Goal: Transaction & Acquisition: Obtain resource

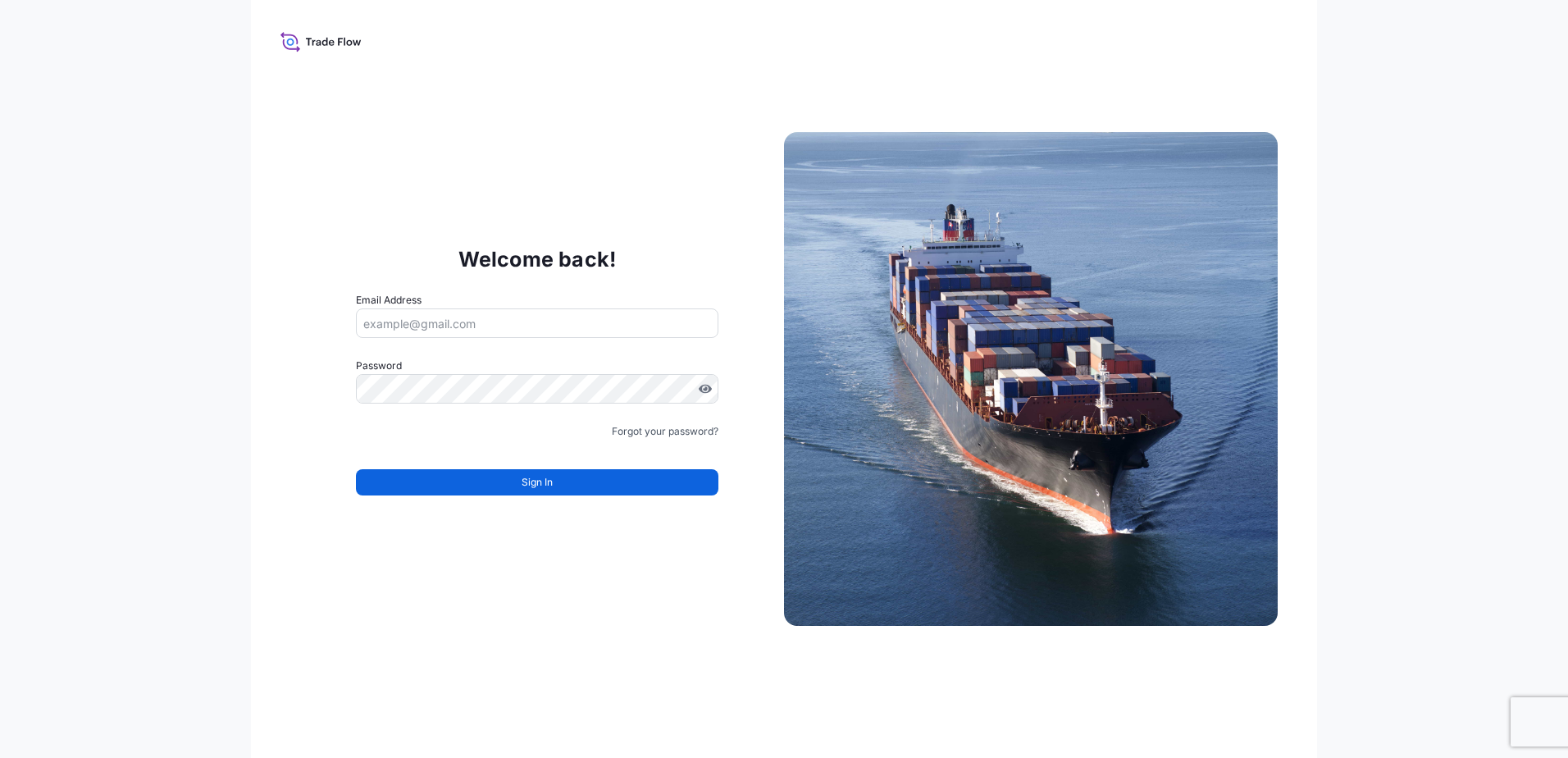
click at [475, 327] on input "Email Address" at bounding box center [538, 323] width 363 height 30
type input "[PERSON_NAME][EMAIL_ADDRESS][DOMAIN_NAME]"
click at [655, 436] on link "Forgot your password?" at bounding box center [665, 432] width 107 height 17
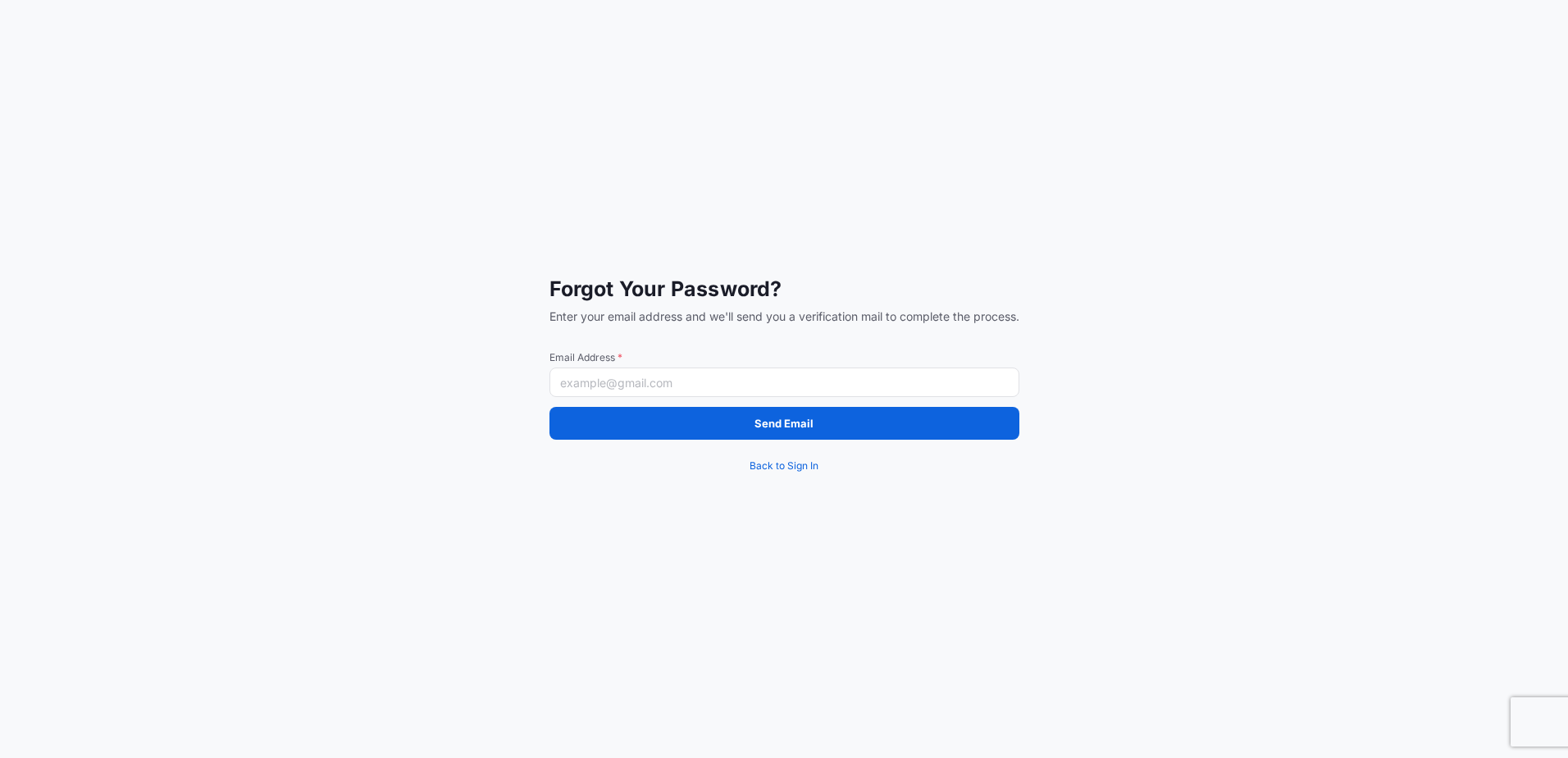
click at [624, 386] on input "Email Address *" at bounding box center [784, 383] width 470 height 30
type input "[PERSON_NAME][EMAIL_ADDRESS][DOMAIN_NAME]"
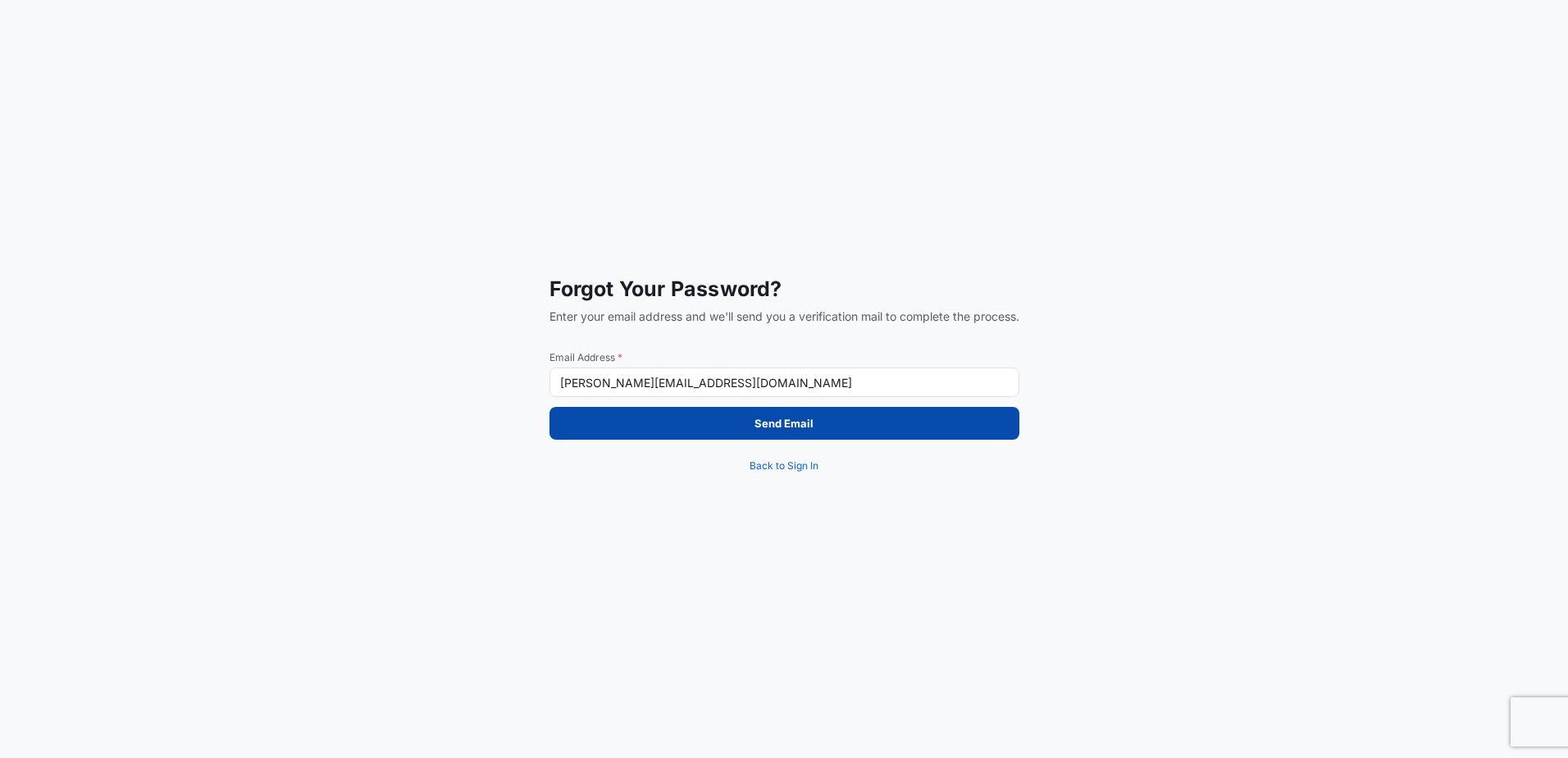
click at [817, 418] on button "Send Email" at bounding box center [784, 423] width 470 height 33
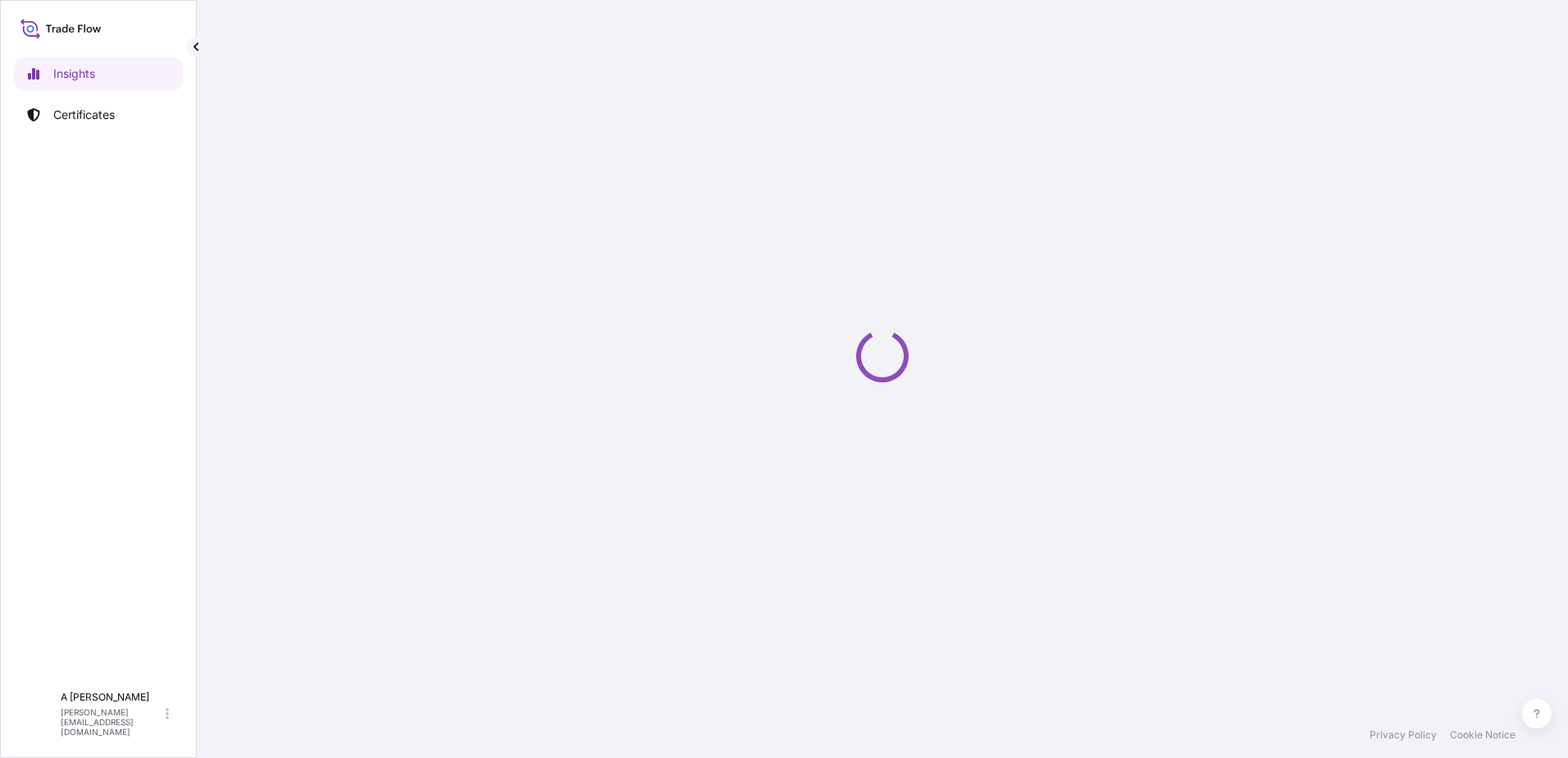
select select "2025"
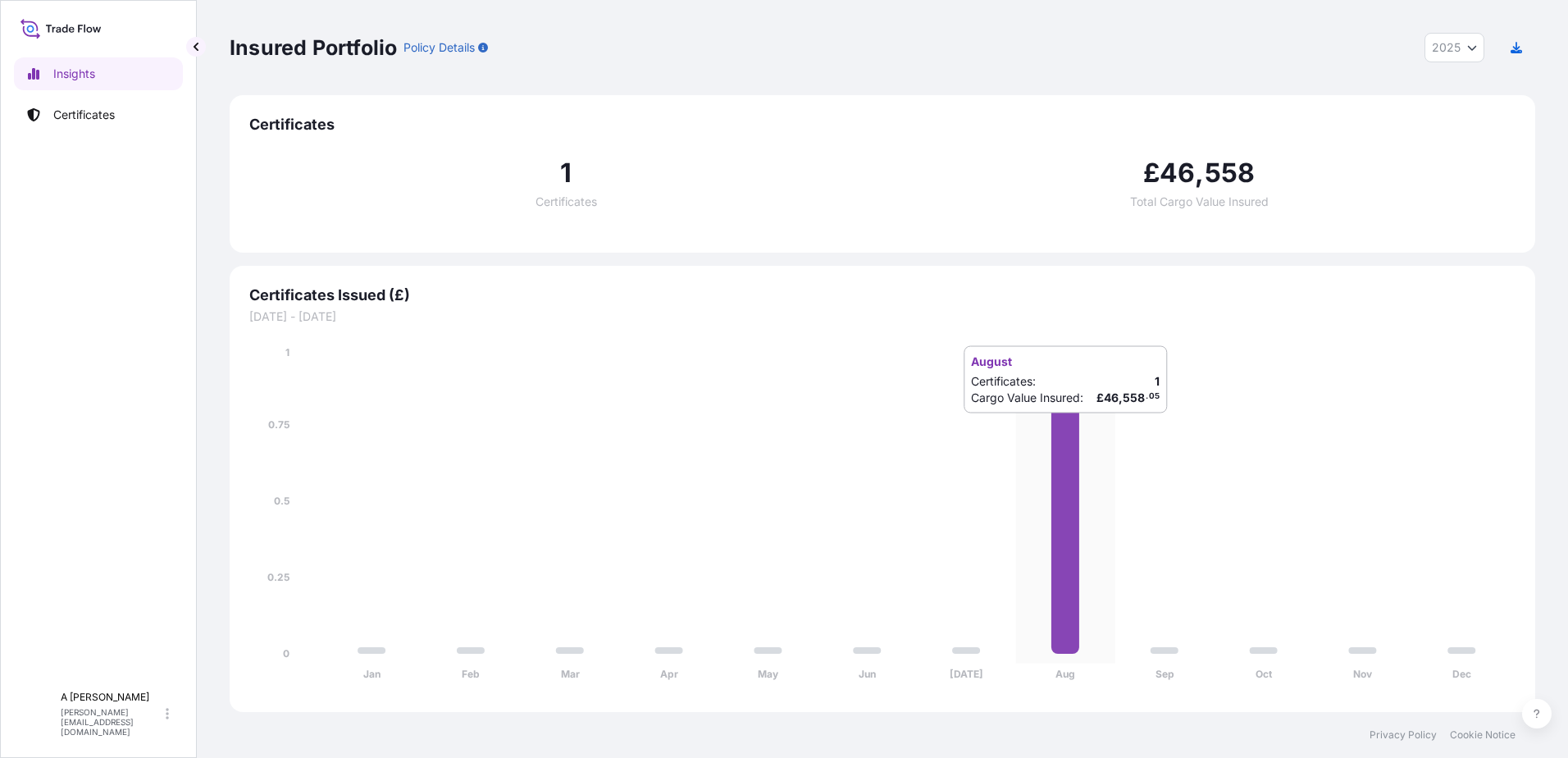
click at [1078, 430] on icon at bounding box center [1065, 501] width 28 height 305
click at [104, 107] on p "Certificates" at bounding box center [84, 115] width 61 height 17
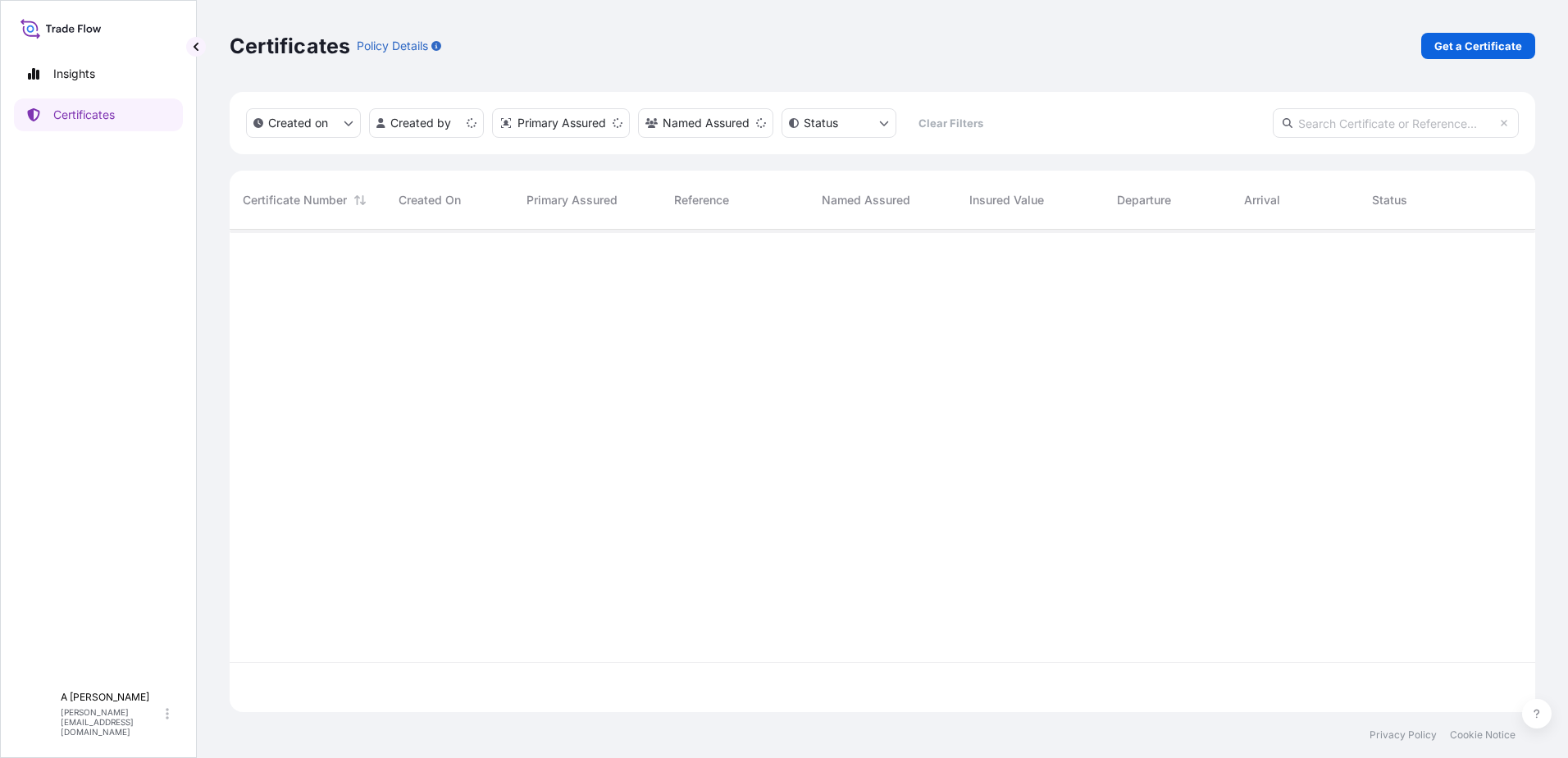
scroll to position [479, 1293]
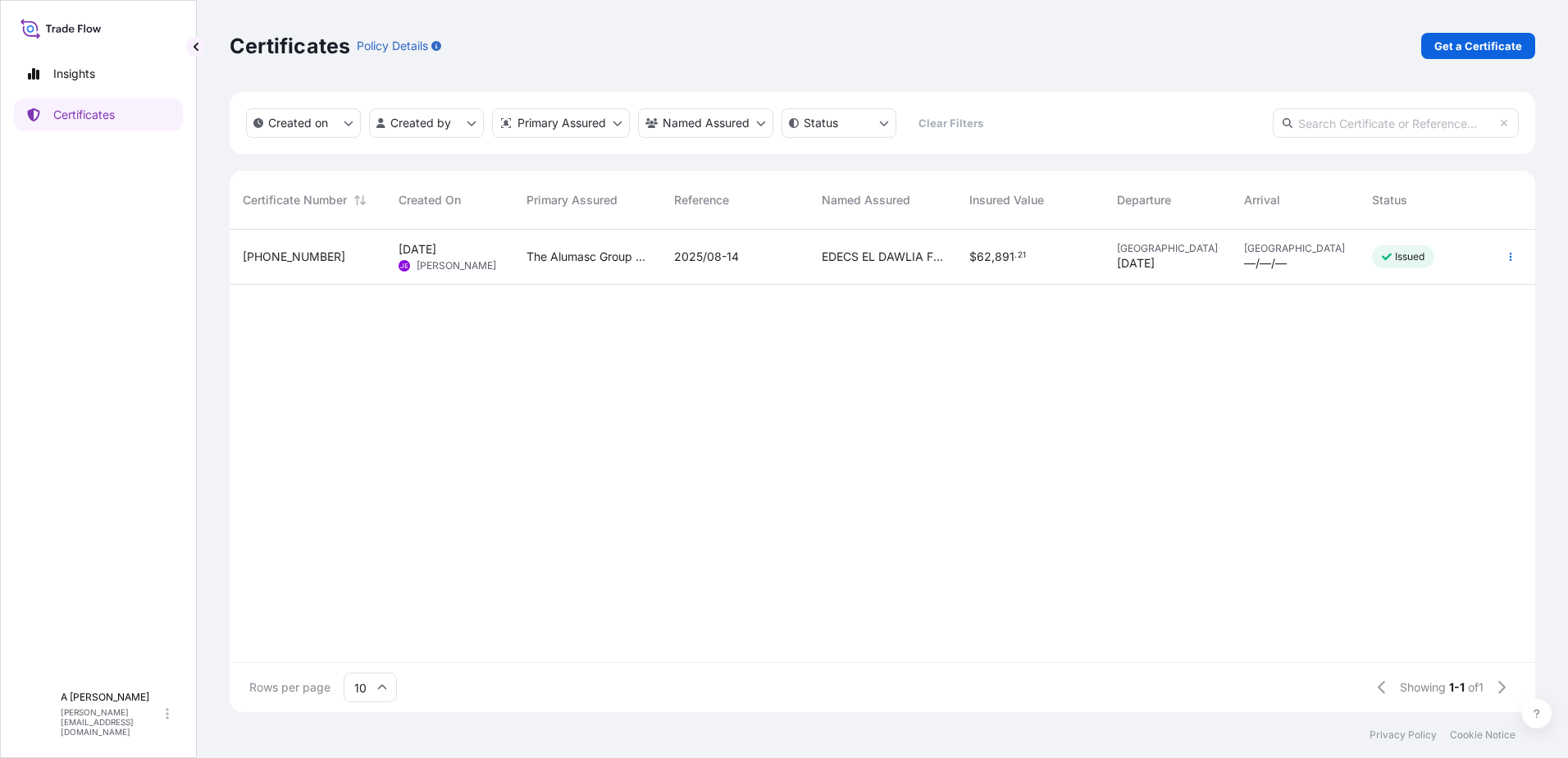
click at [586, 266] on div "The Alumasc Group Plc" at bounding box center [587, 257] width 147 height 55
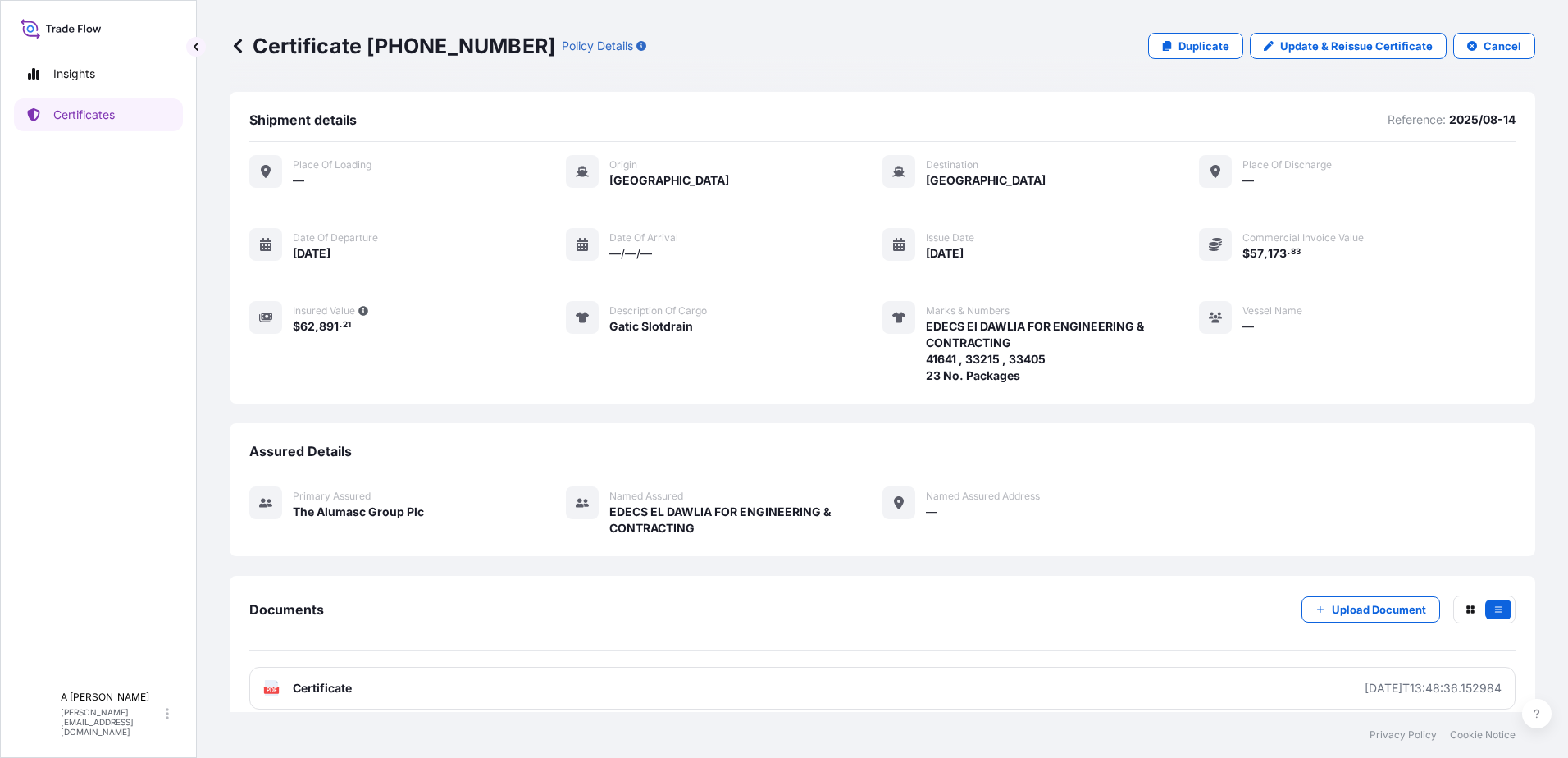
scroll to position [17, 0]
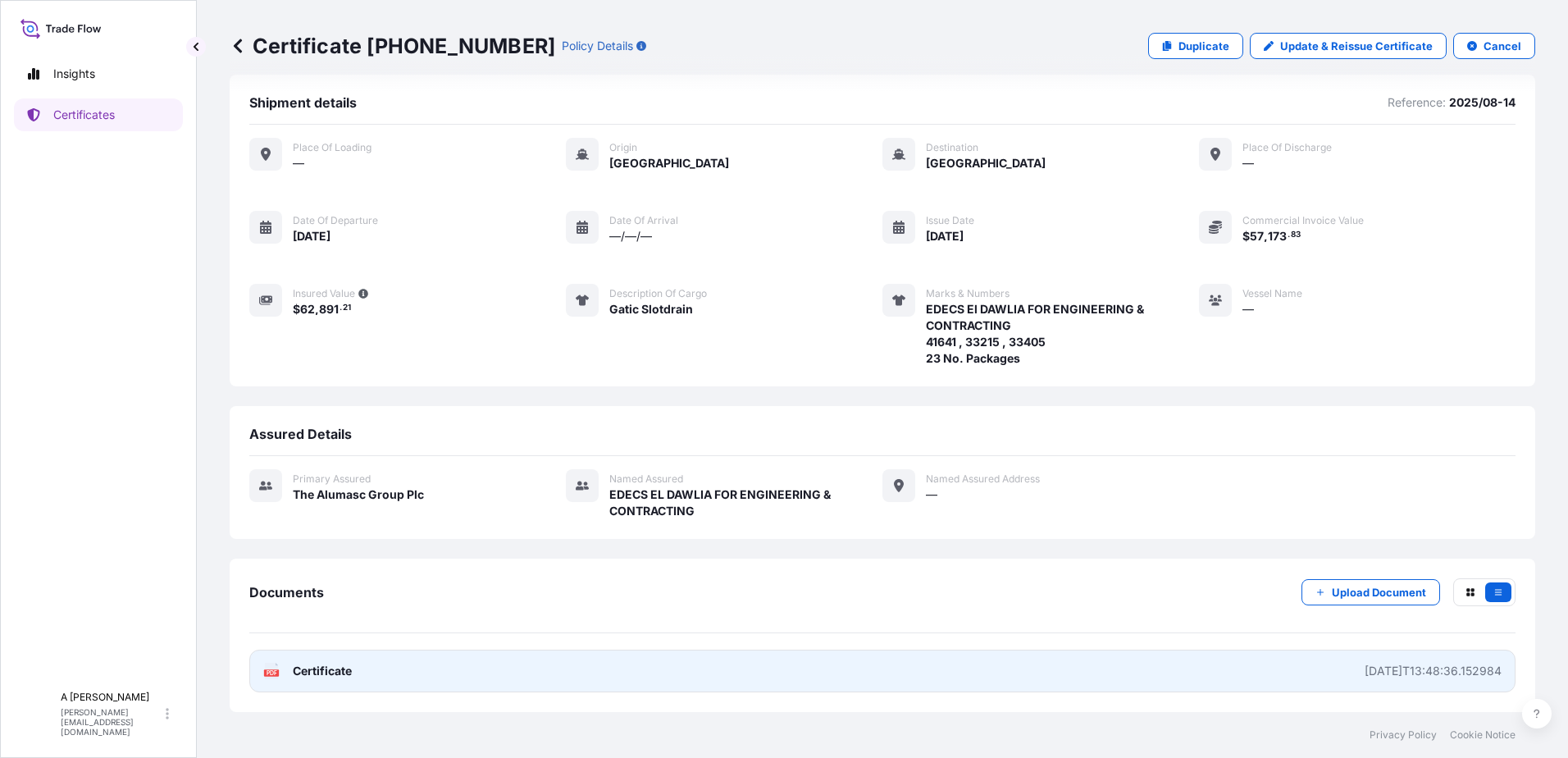
click at [345, 670] on span "Certificate" at bounding box center [321, 671] width 59 height 17
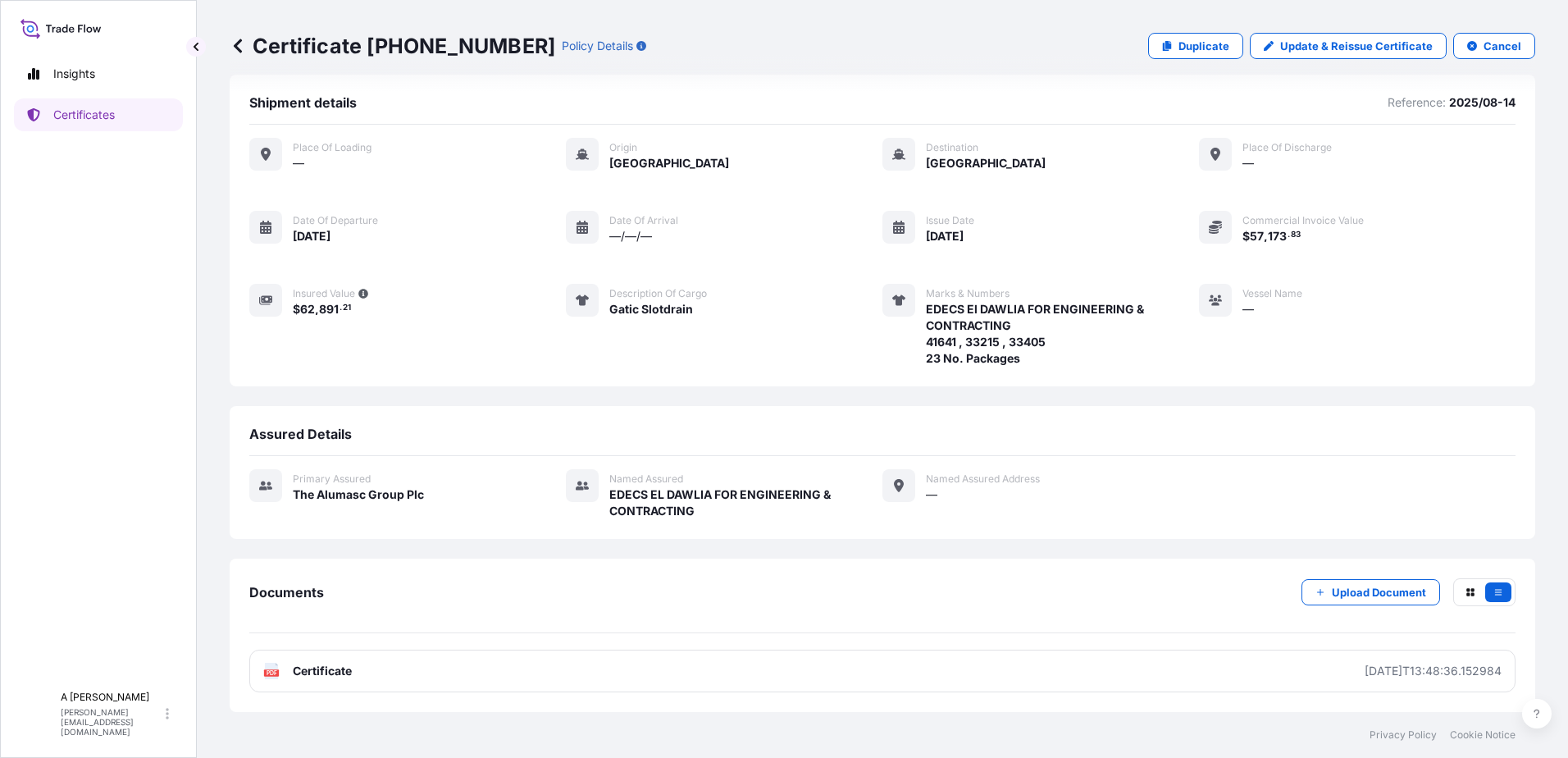
click at [100, 34] on icon at bounding box center [61, 28] width 81 height 24
click at [81, 26] on icon at bounding box center [80, 28] width 5 height 7
click at [63, 77] on p "Insights" at bounding box center [74, 74] width 41 height 17
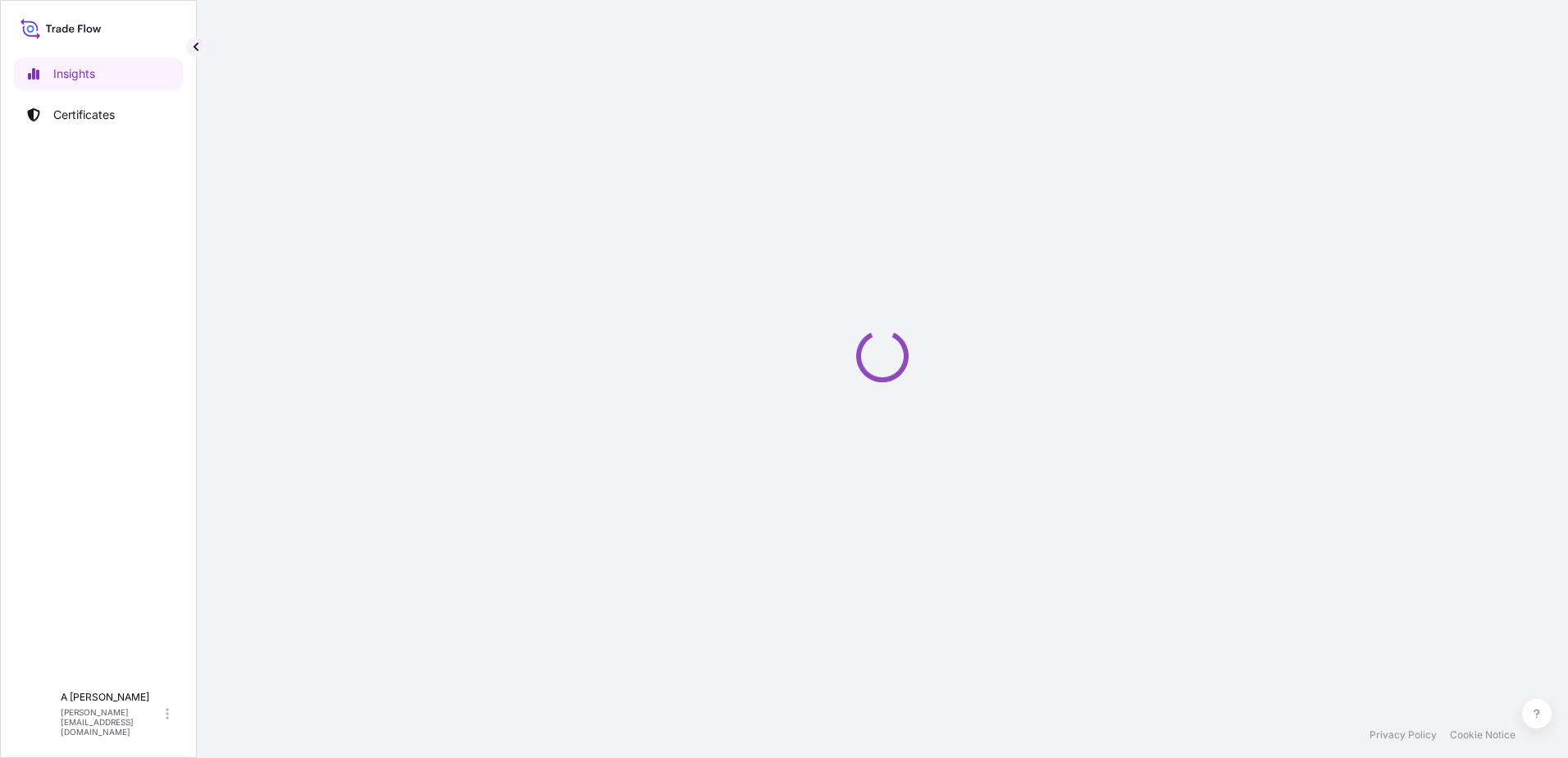
select select "2025"
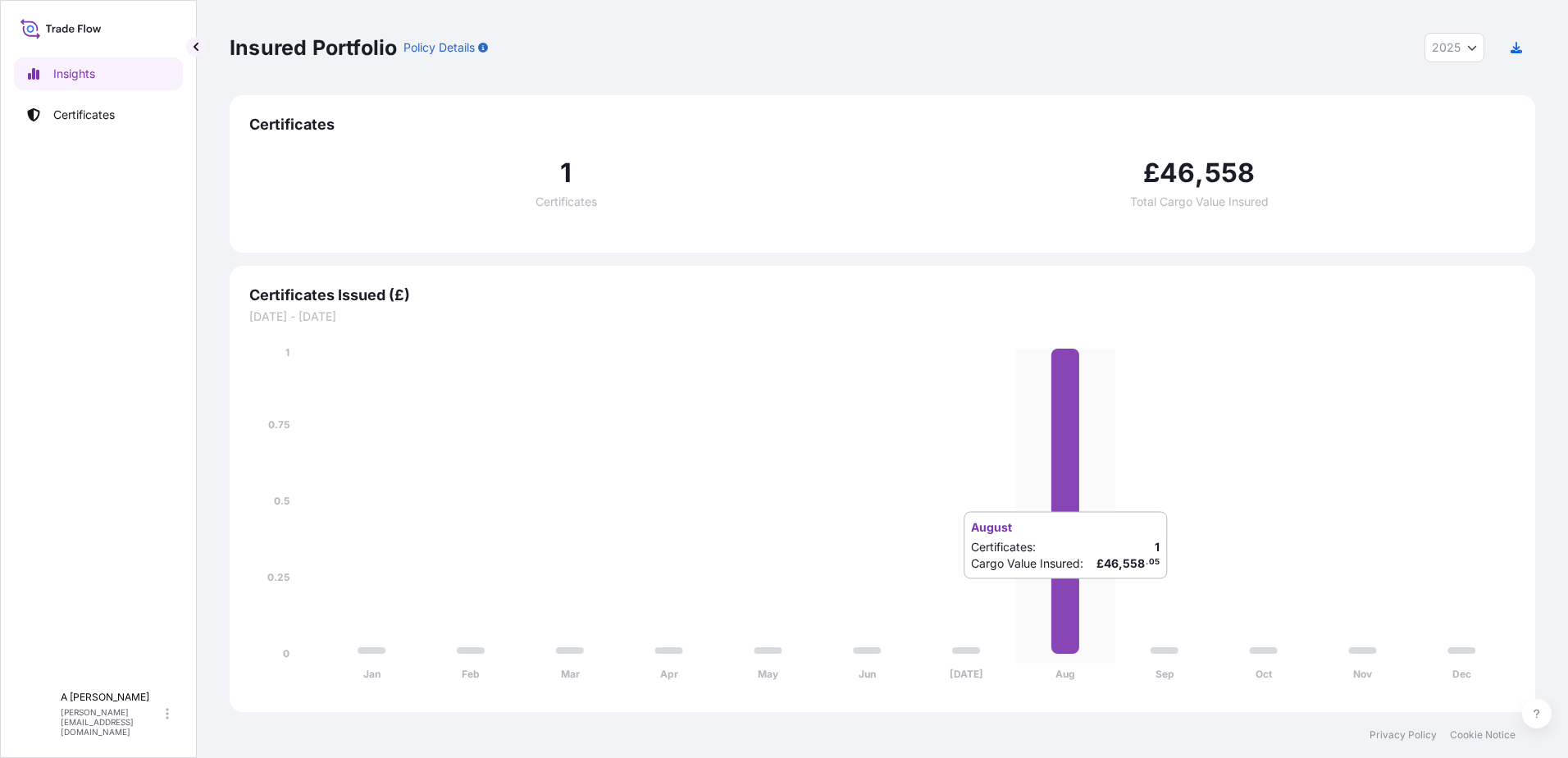
click at [1038, 596] on icon "Jan Feb Mar Apr May Jun [DATE] Aug Sep Oct Nov Dec 0 0.25 0.5 0.75 1" at bounding box center [882, 519] width 1266 height 348
click at [105, 125] on link "Certificates" at bounding box center [99, 115] width 169 height 33
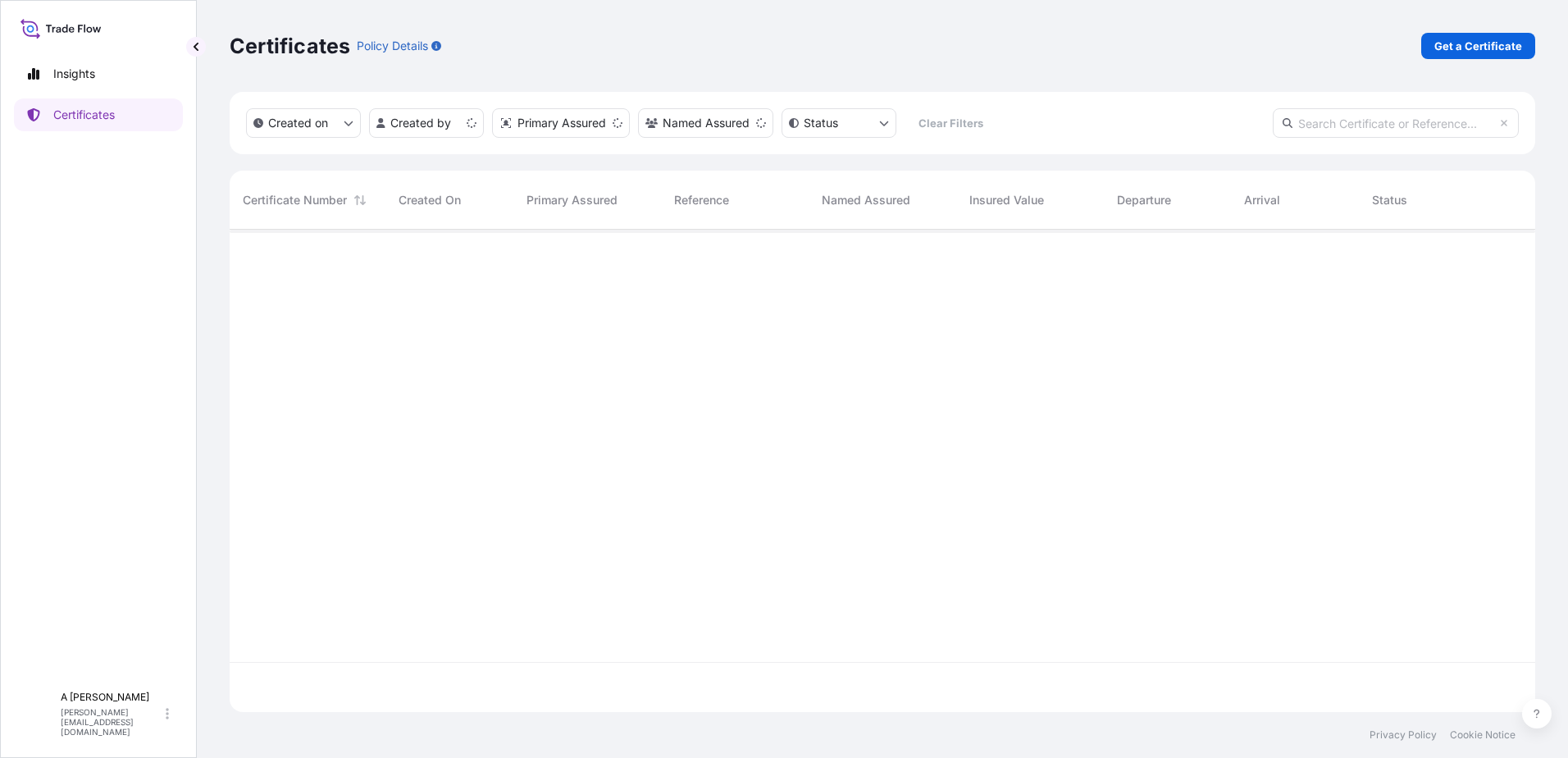
scroll to position [479, 1293]
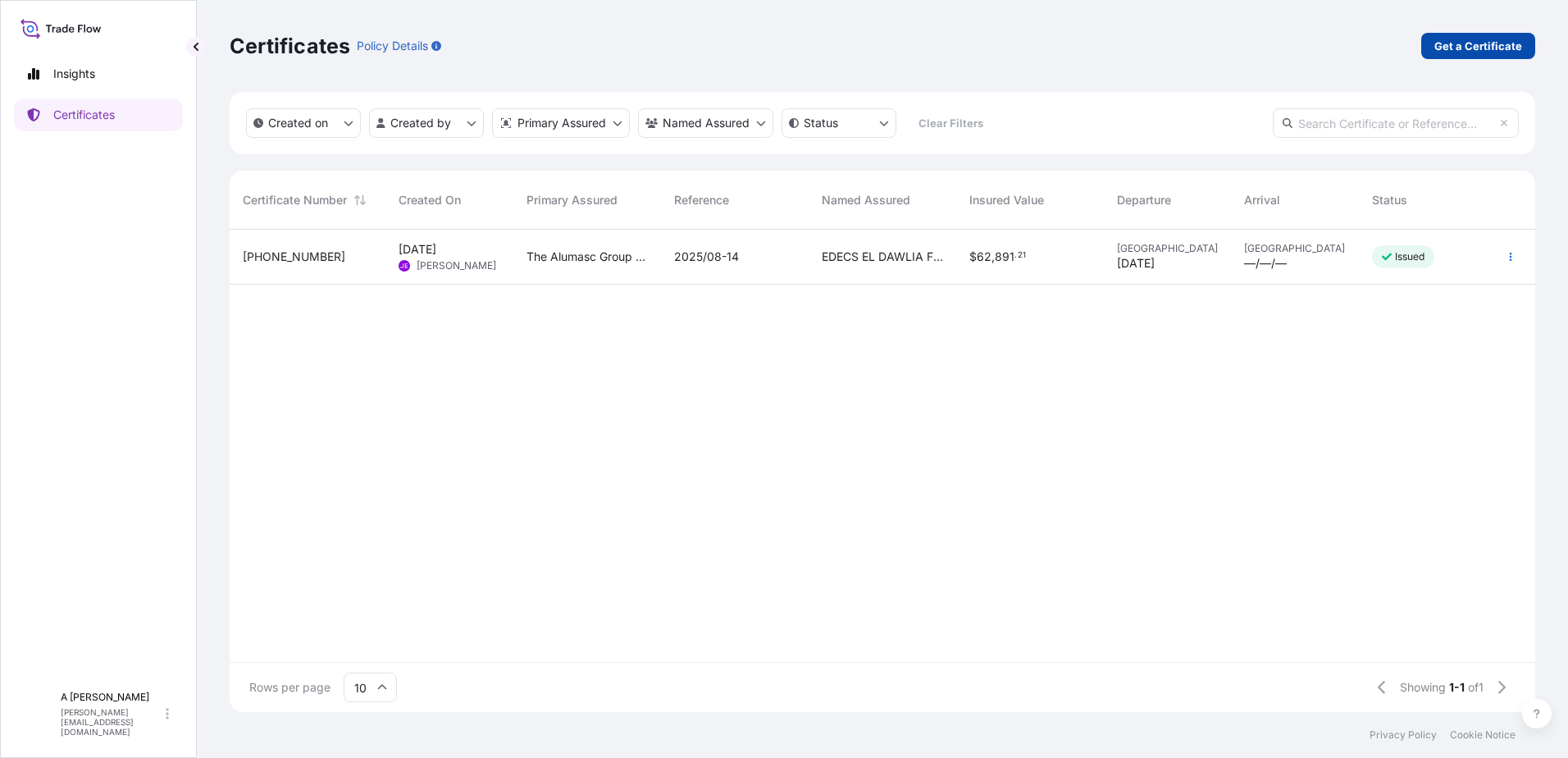
click at [1471, 43] on p "Get a Certificate" at bounding box center [1479, 46] width 88 height 17
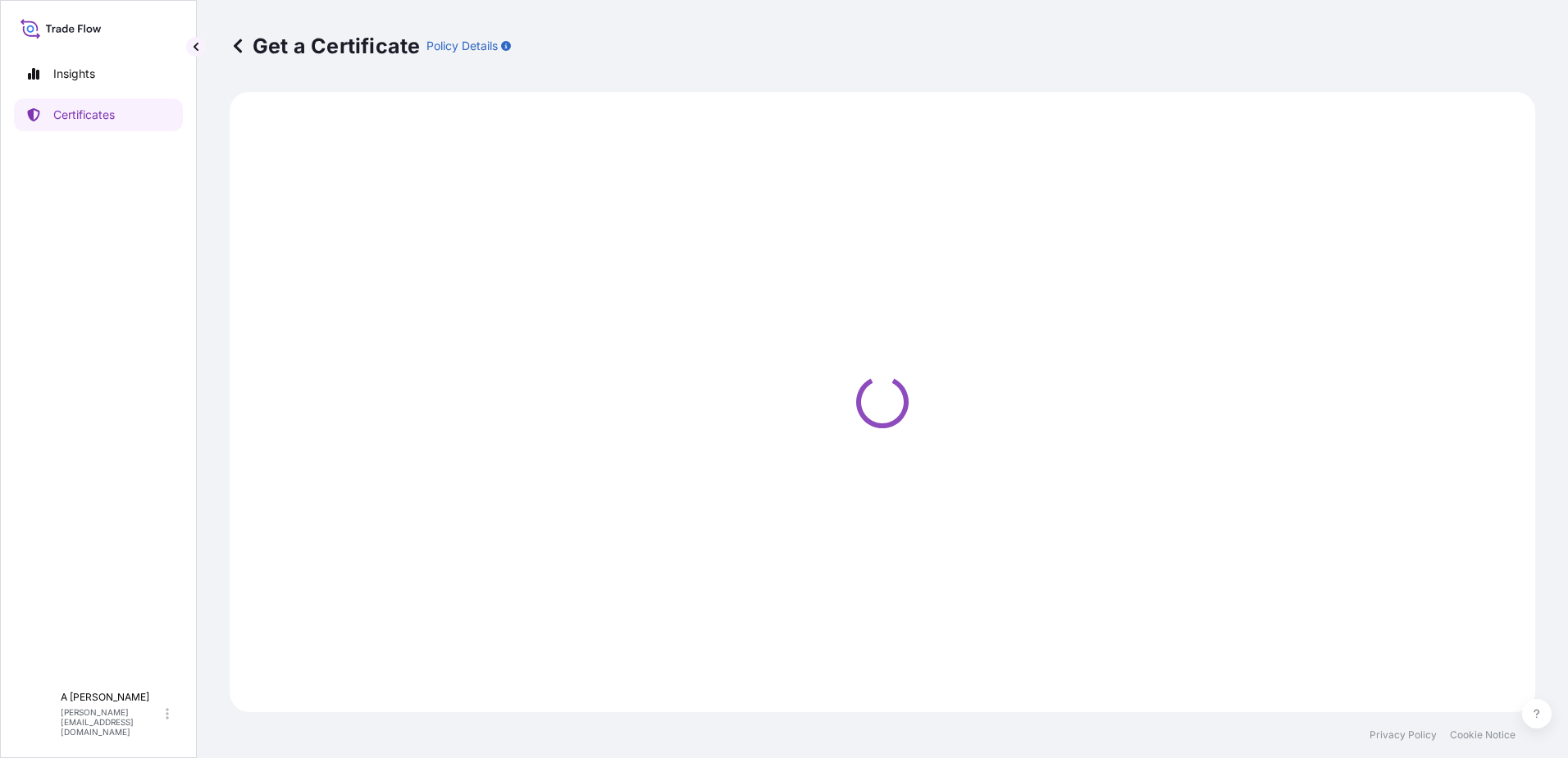
select select "Ocean Vessel"
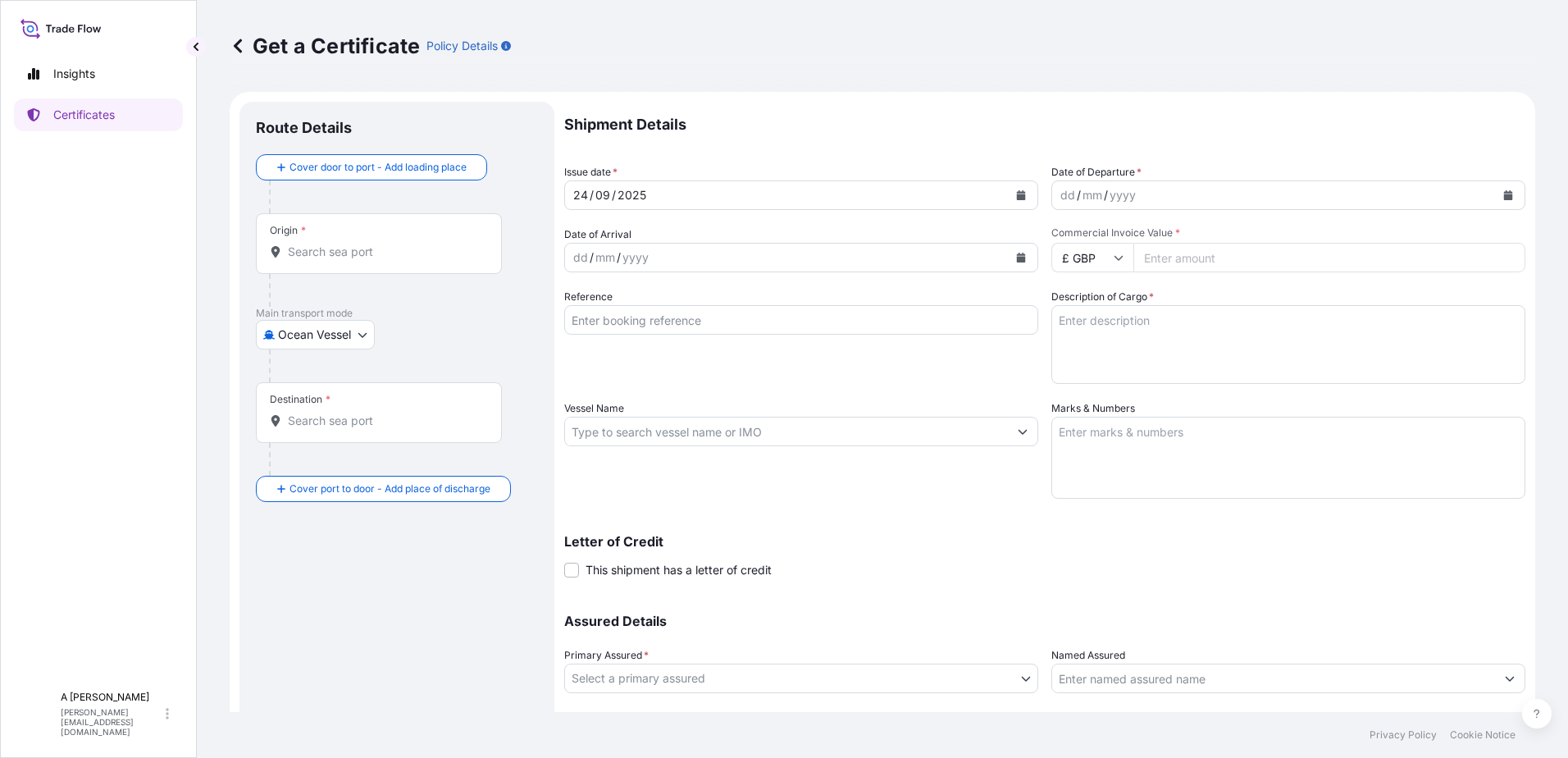
click at [345, 255] on input "Origin *" at bounding box center [385, 252] width 194 height 17
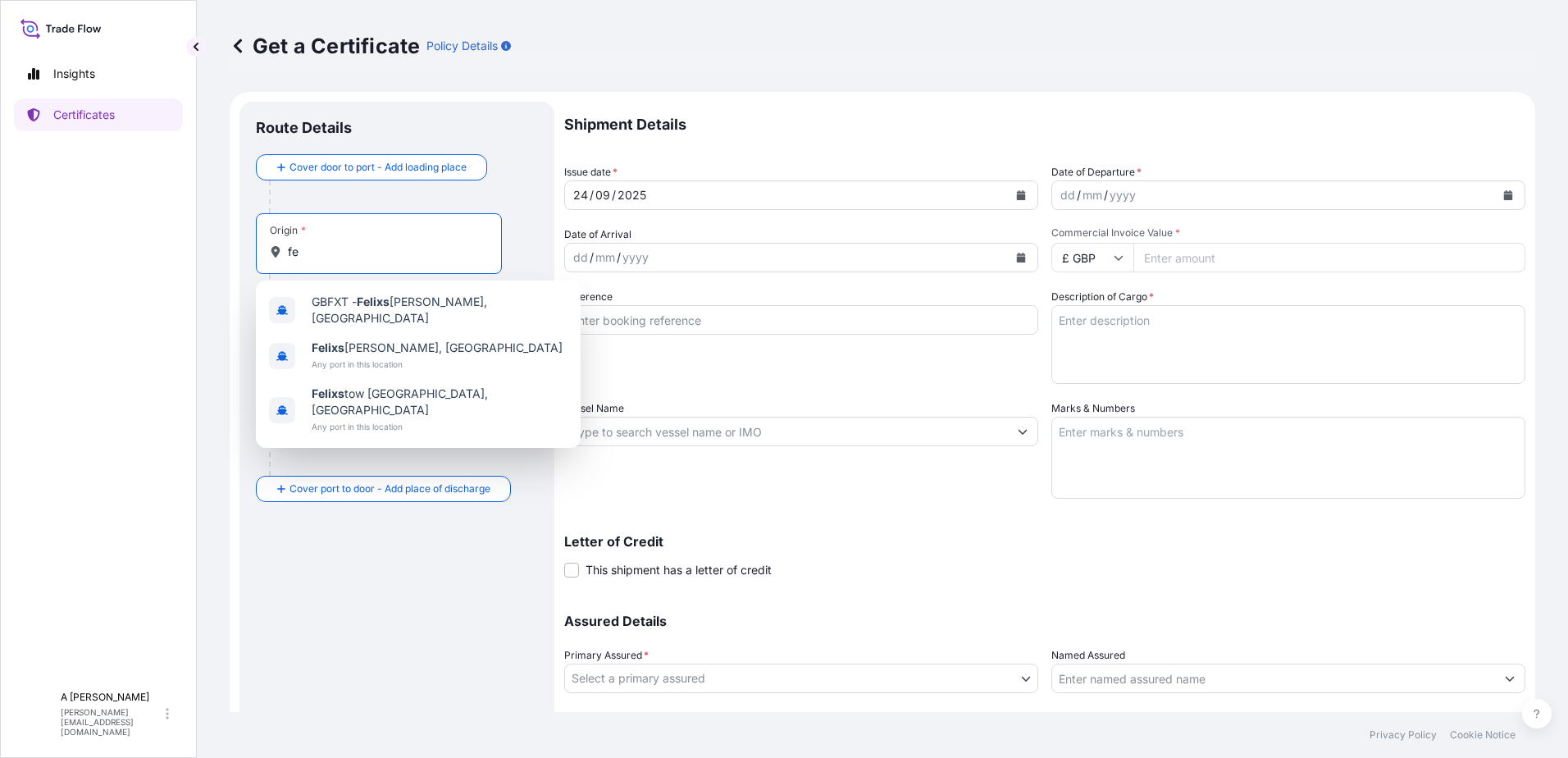
type input "f"
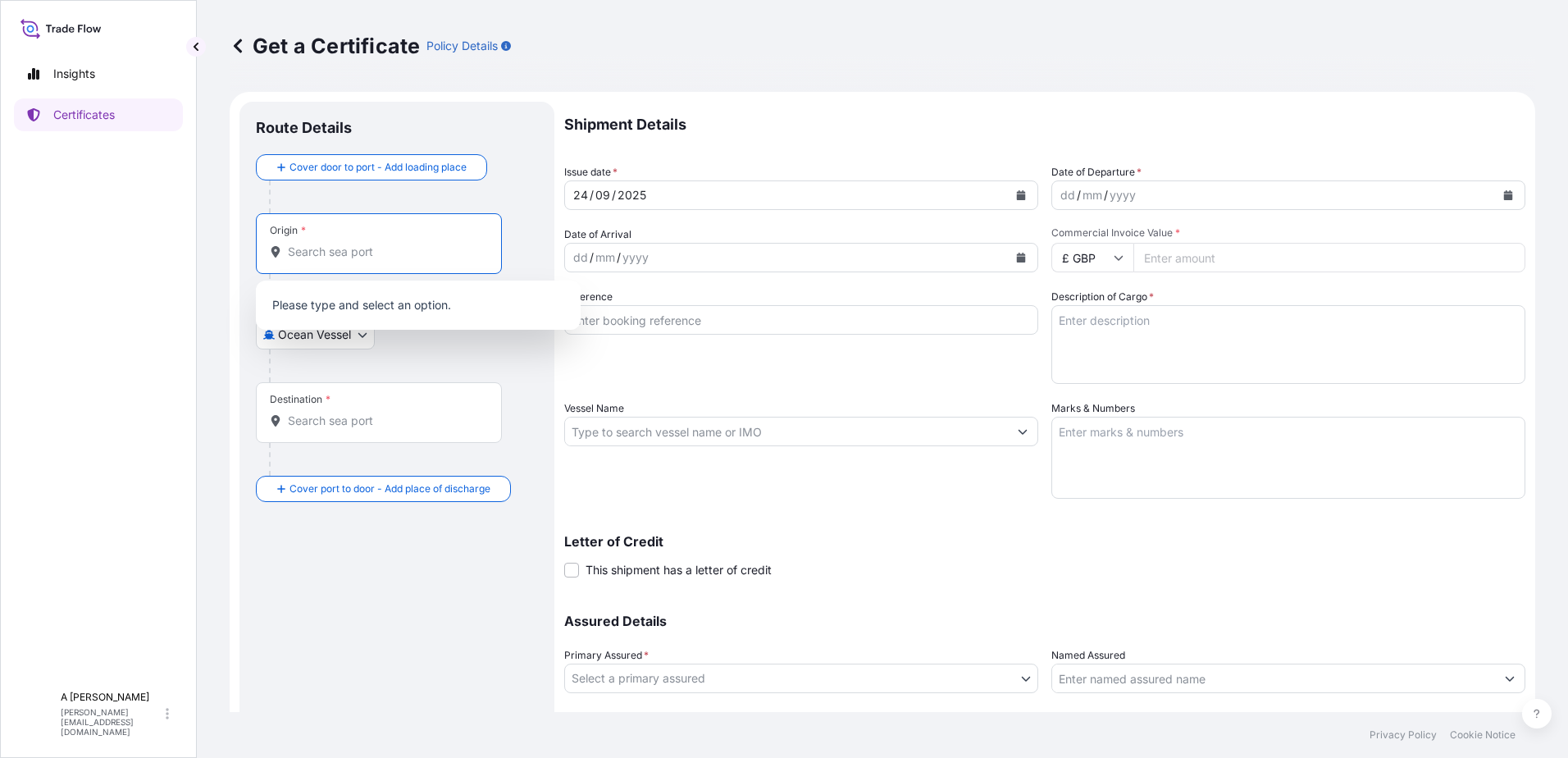
click at [342, 611] on div "Route Details Cover door to port - Add loading place Place of loading Road / [G…" at bounding box center [397, 453] width 282 height 670
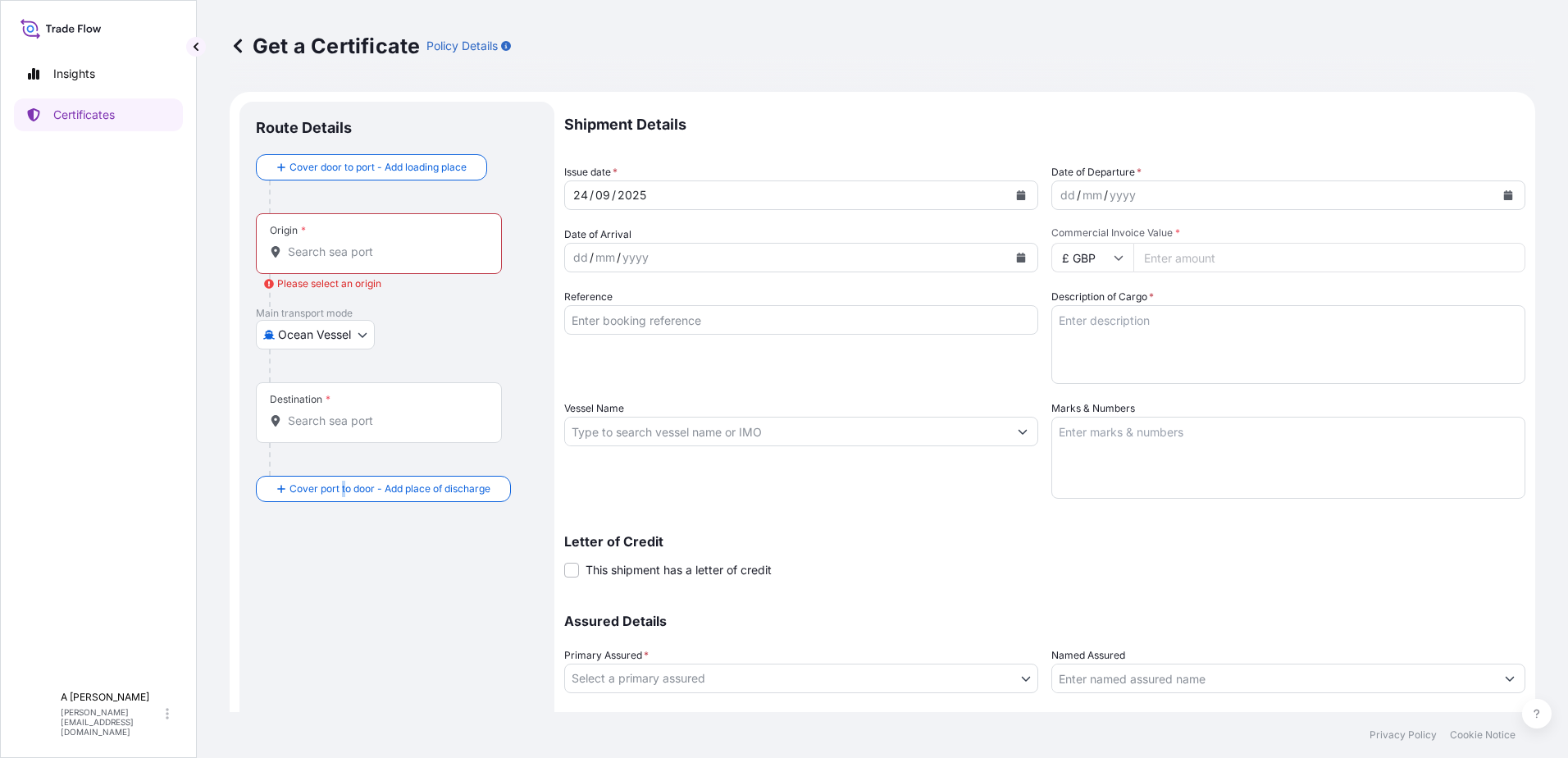
click at [322, 428] on input "Destination *" at bounding box center [385, 421] width 194 height 17
click at [235, 46] on icon at bounding box center [238, 46] width 8 height 14
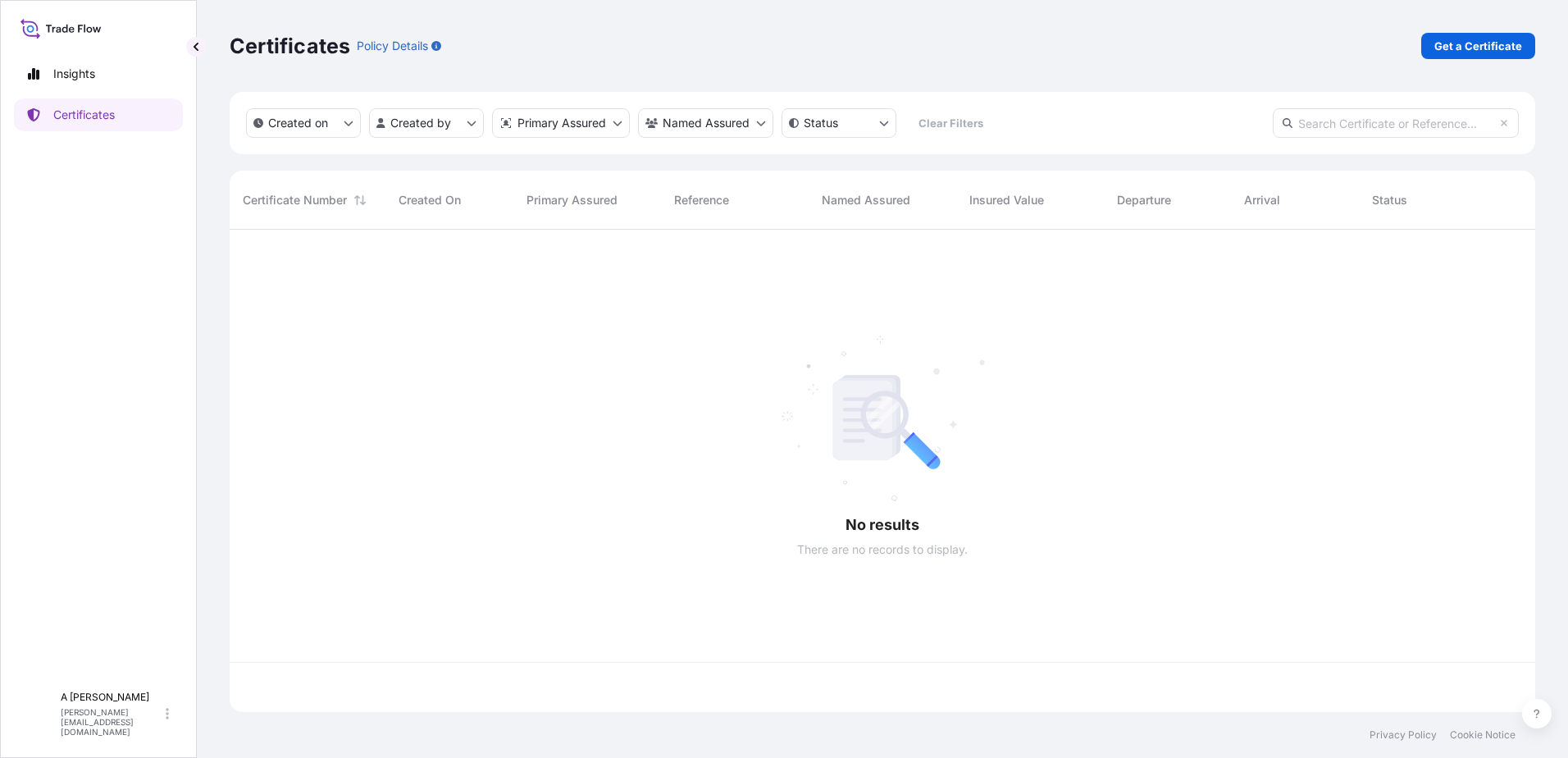
scroll to position [479, 1293]
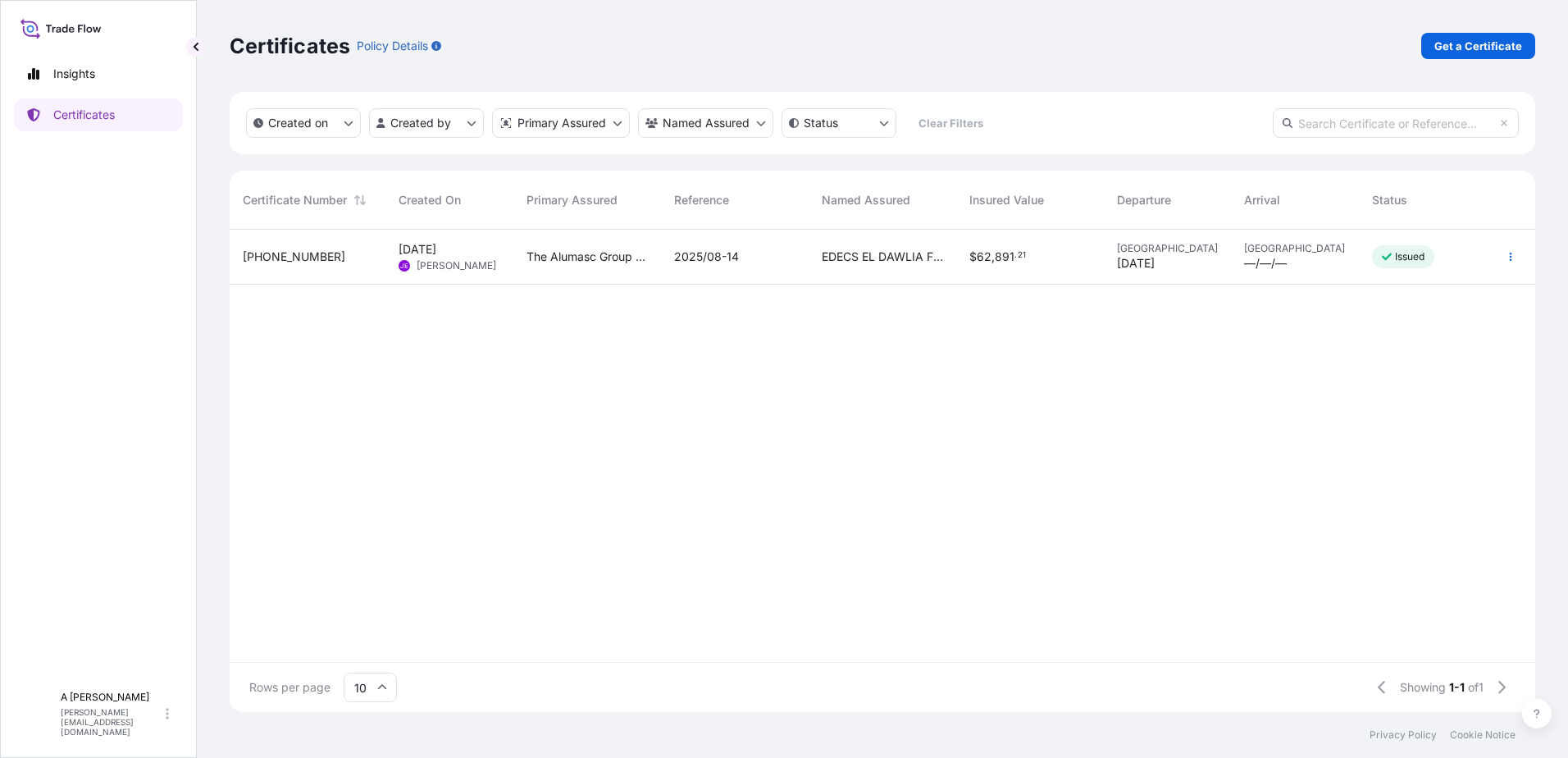
drag, startPoint x: 1342, startPoint y: 379, endPoint x: 862, endPoint y: 37, distance: 589.4
click at [1342, 379] on div "[PHONE_NUMBER] [DATE] JE [PERSON_NAME] The Alumasc Group Plc 2025/08-14 EDECS E…" at bounding box center [882, 446] width 1305 height 432
